Goal: Purchase product/service

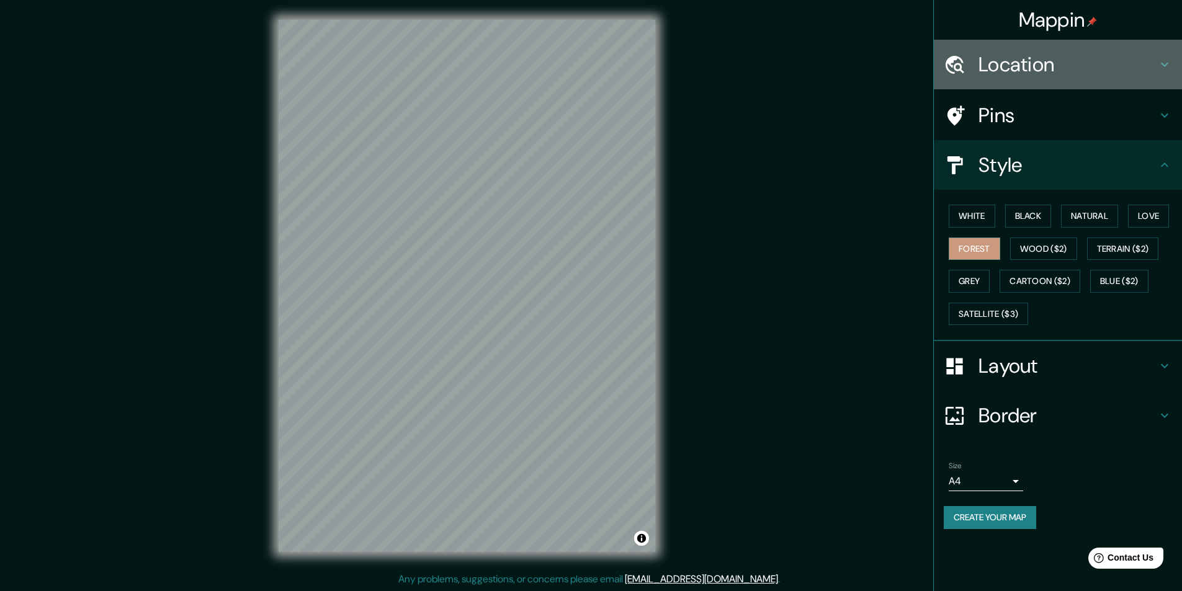
click at [1008, 71] on h4 "Location" at bounding box center [1067, 64] width 179 height 25
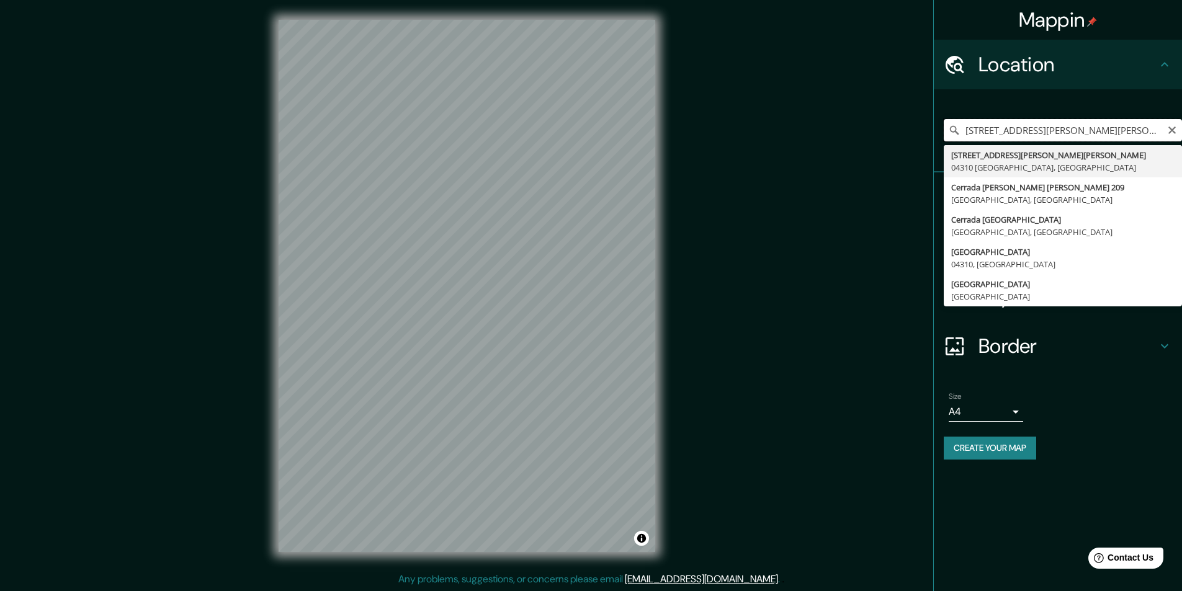
click at [1030, 123] on input "[STREET_ADDRESS][PERSON_NAME][PERSON_NAME]" at bounding box center [1063, 130] width 238 height 22
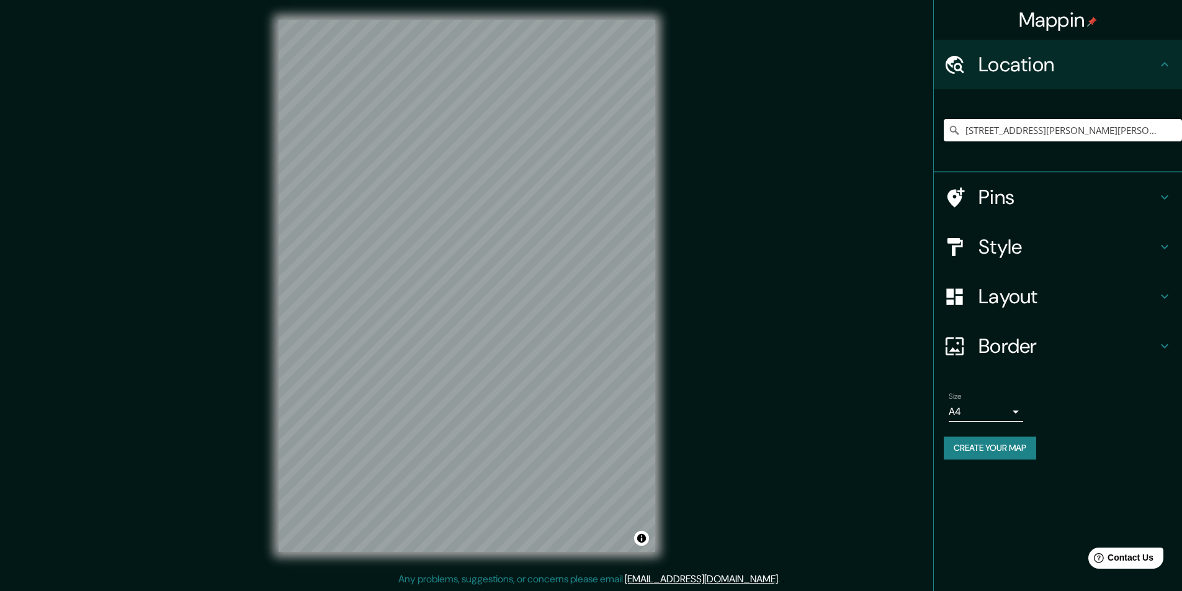
click at [922, 256] on div "Mappin Location [STREET_ADDRESS][PERSON_NAME][PERSON_NAME] [STREET_ADDRESS][PER…" at bounding box center [591, 296] width 1182 height 592
click at [1034, 257] on h4 "Style" at bounding box center [1067, 247] width 179 height 25
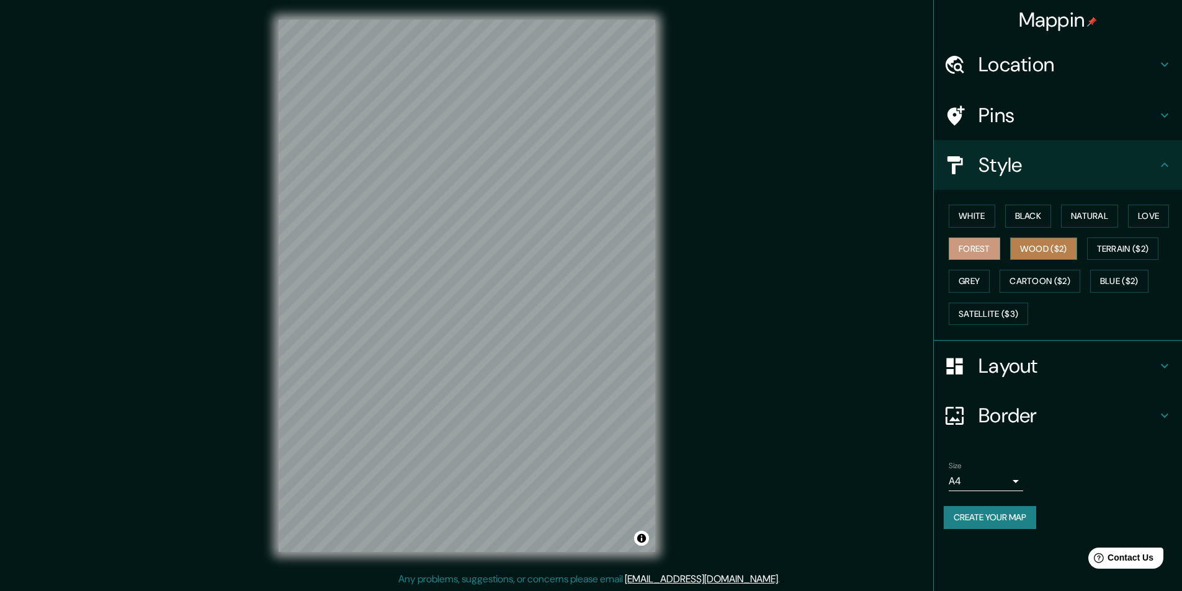
click at [1058, 250] on button "Wood ($2)" at bounding box center [1043, 249] width 67 height 23
click at [988, 287] on button "Grey" at bounding box center [969, 281] width 41 height 23
click at [996, 313] on button "Satellite ($3)" at bounding box center [988, 314] width 79 height 23
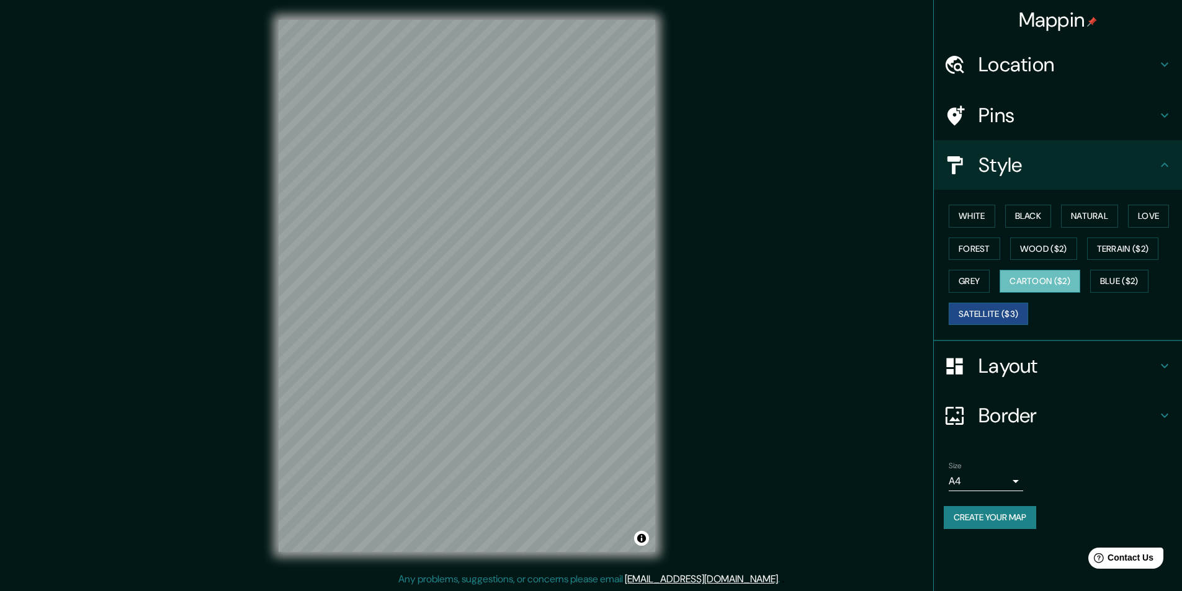
click at [1051, 282] on button "Cartoon ($2)" at bounding box center [1039, 281] width 81 height 23
click at [1131, 285] on button "Blue ($2)" at bounding box center [1119, 281] width 58 height 23
